Goal: Find specific page/section: Find specific page/section

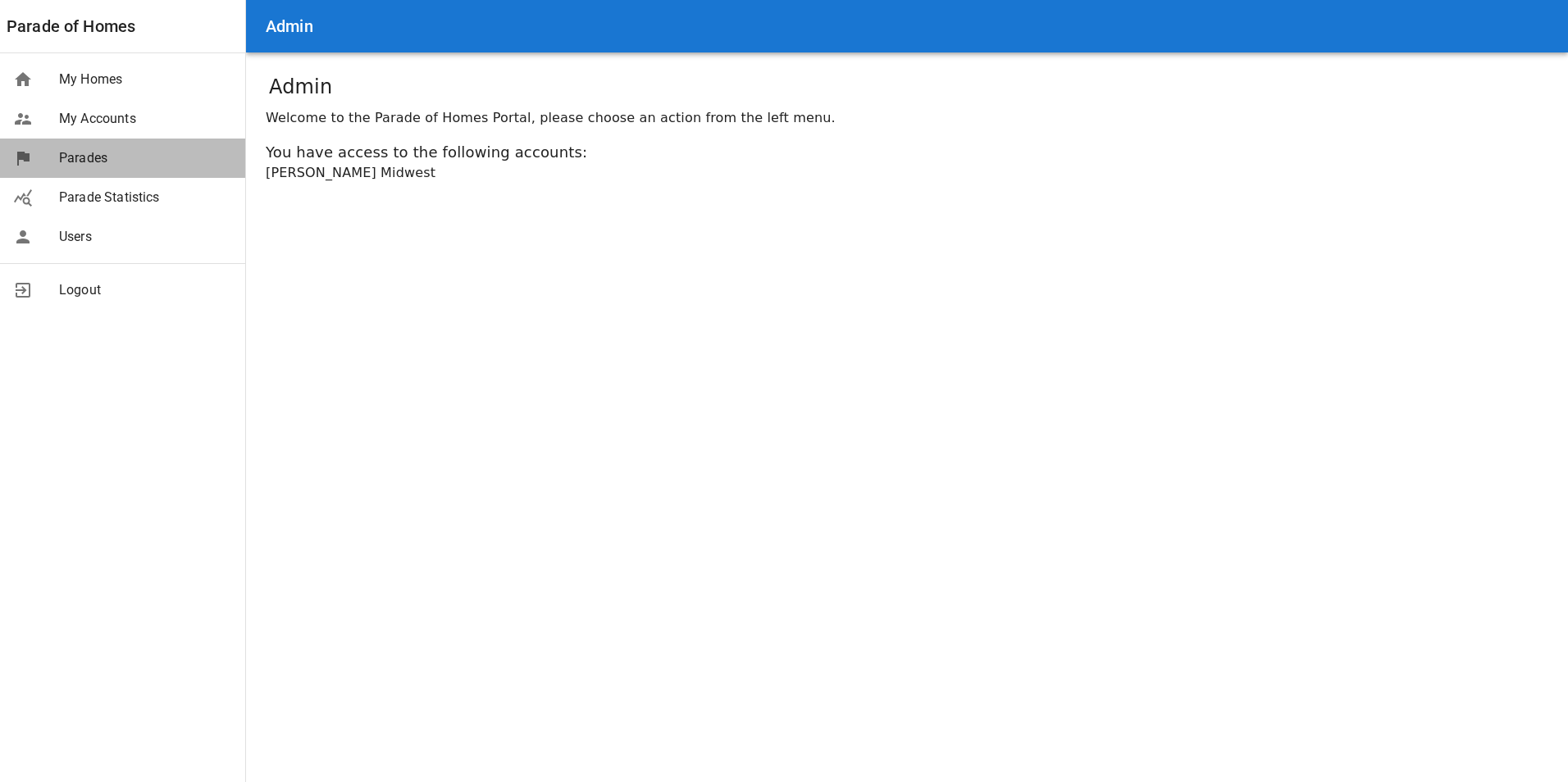
click at [103, 158] on span "Parades" at bounding box center [145, 158] width 173 height 20
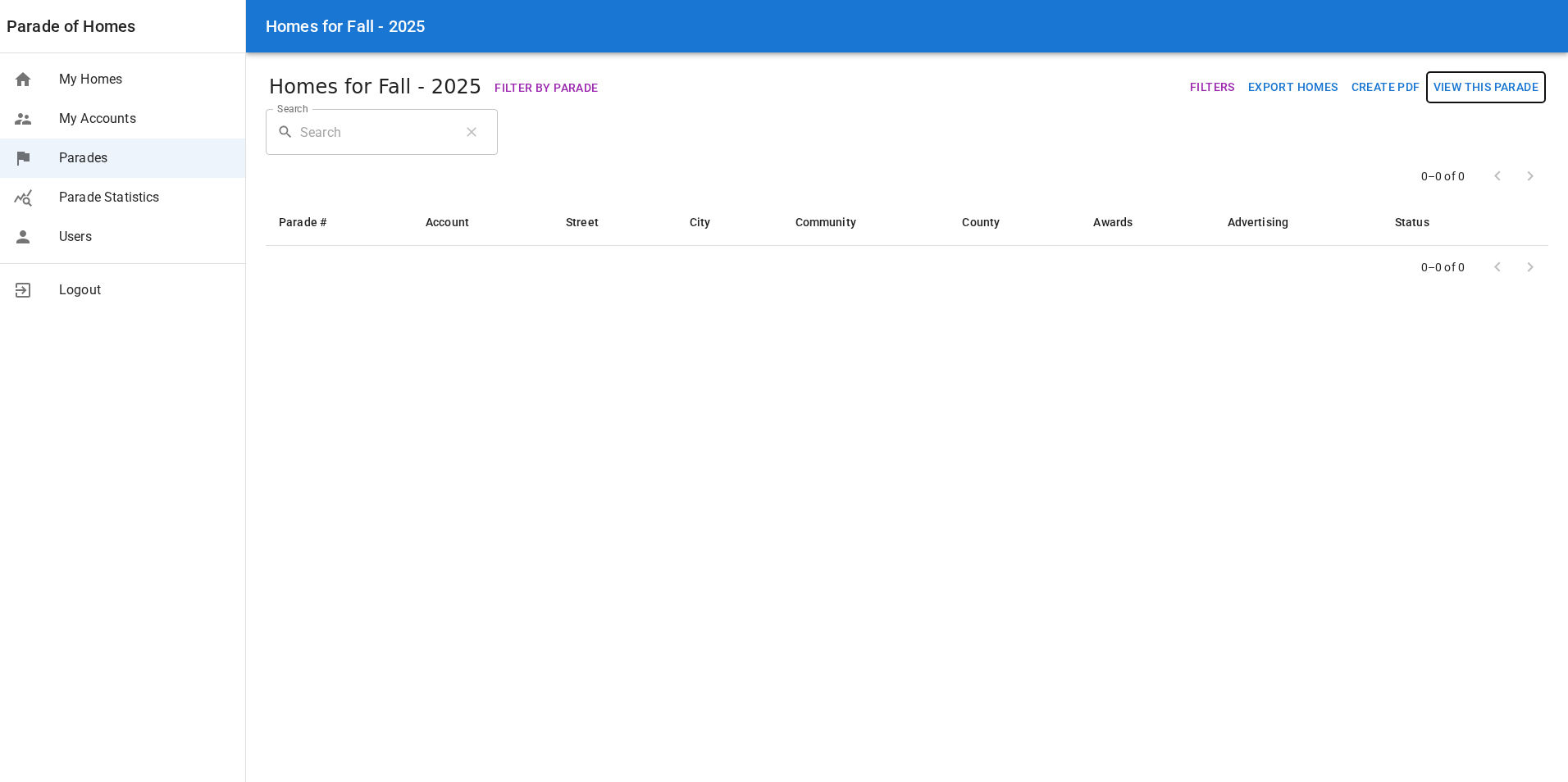
click at [1484, 92] on button "View This Parade" at bounding box center [1485, 87] width 118 height 30
click at [118, 120] on span "My Accounts" at bounding box center [145, 119] width 173 height 20
